Goal: Task Accomplishment & Management: Complete application form

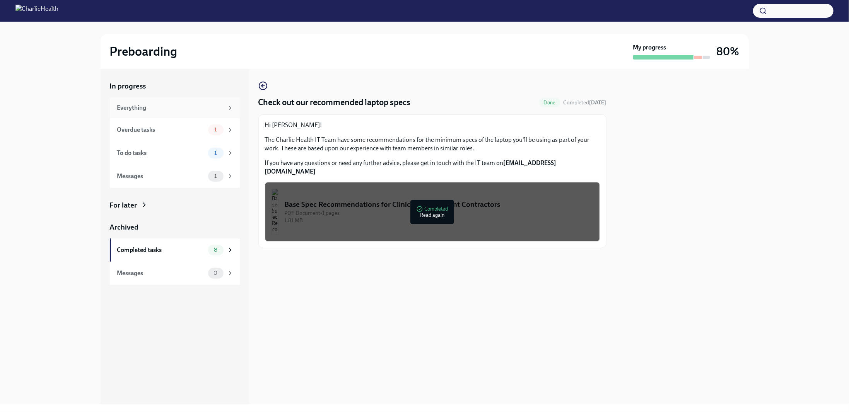
click at [128, 107] on div "Everything" at bounding box center [170, 108] width 106 height 9
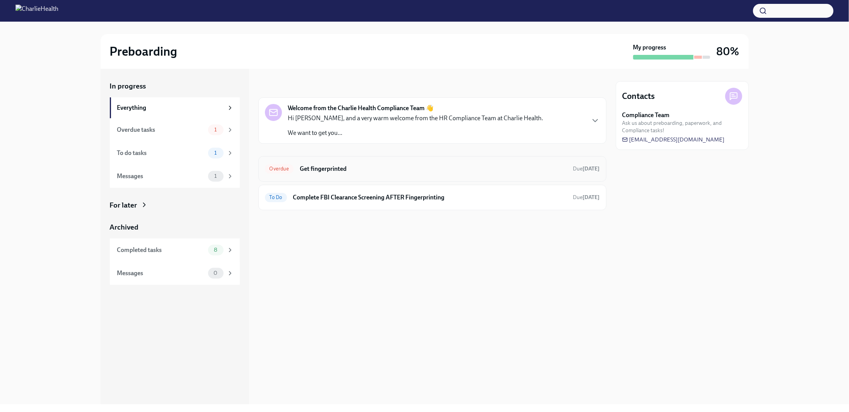
click at [315, 169] on h6 "Get fingerprinted" at bounding box center [433, 169] width 267 height 9
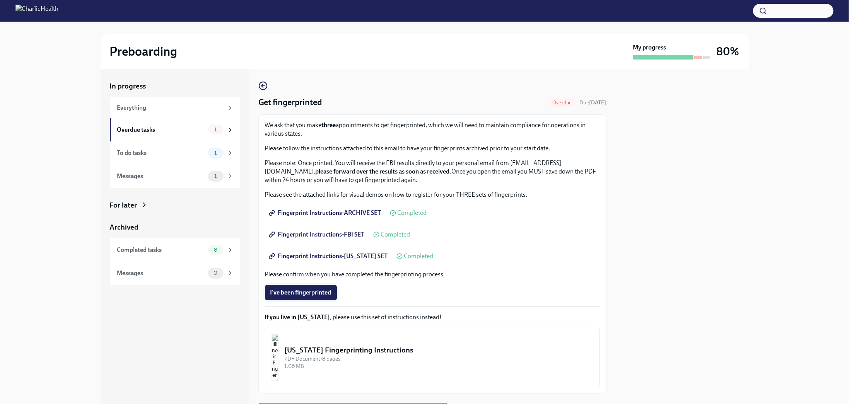
click at [319, 295] on span "I've been fingerprinted" at bounding box center [300, 293] width 61 height 8
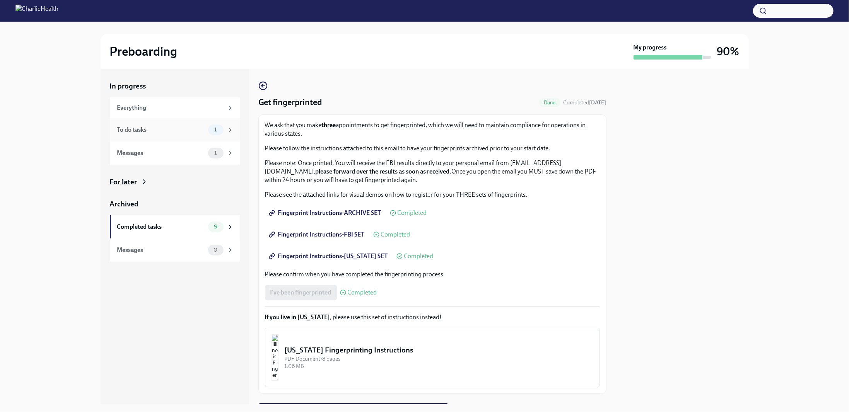
click at [133, 131] on div "To do tasks" at bounding box center [161, 130] width 88 height 9
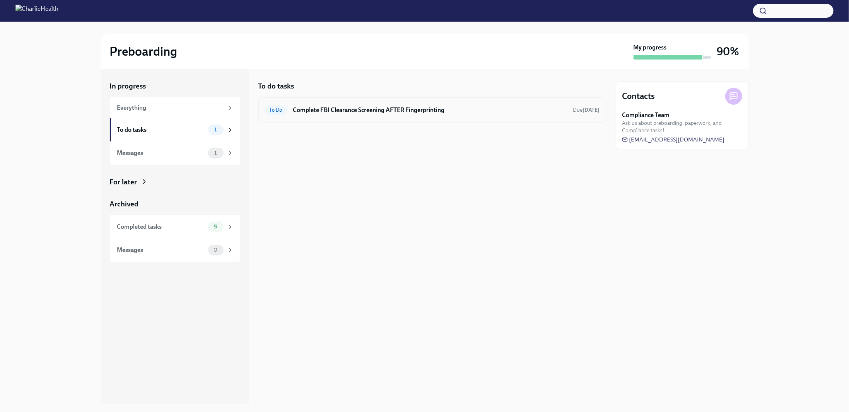
click at [361, 109] on h6 "Complete FBI Clearance Screening AFTER Fingerprinting" at bounding box center [430, 110] width 274 height 9
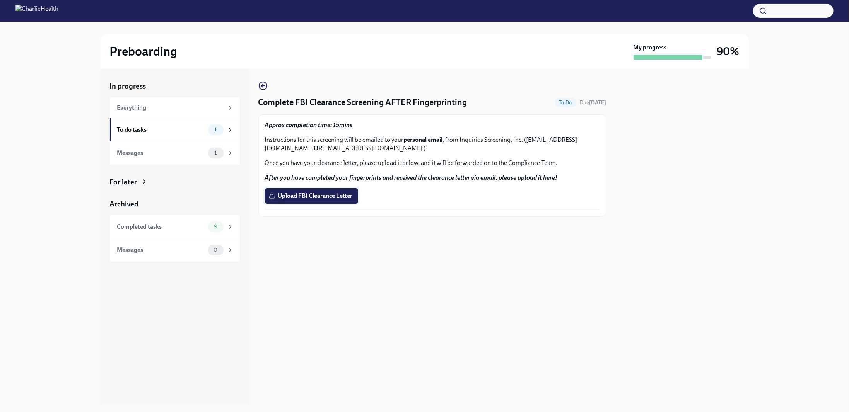
click at [311, 197] on span "Upload FBI Clearance Letter" at bounding box center [311, 196] width 82 height 8
click at [0, 0] on input "Upload FBI Clearance Letter" at bounding box center [0, 0] width 0 height 0
click at [127, 152] on div "Messages" at bounding box center [161, 153] width 88 height 9
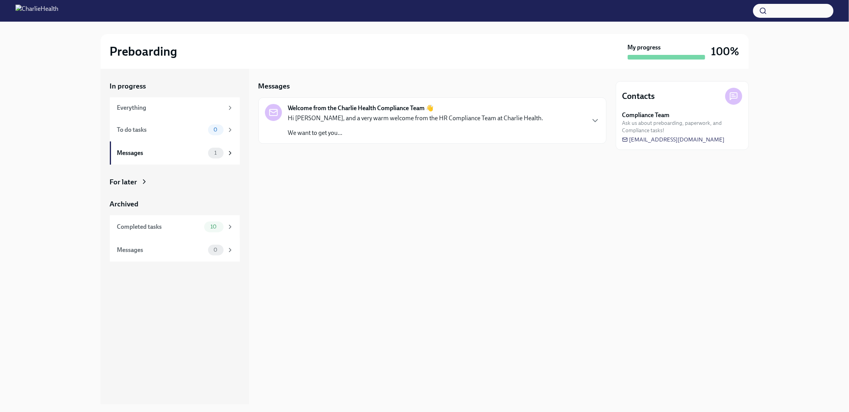
click at [347, 122] on p "Hi [PERSON_NAME], and a very warm welcome from the HR Compliance Team at Charli…" at bounding box center [415, 118] width 255 height 9
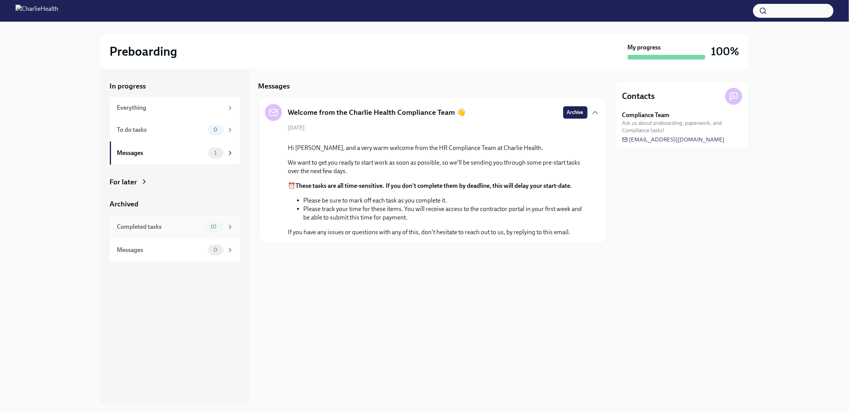
click at [150, 226] on div "Completed tasks" at bounding box center [159, 227] width 84 height 9
